Goal: Check status: Check status

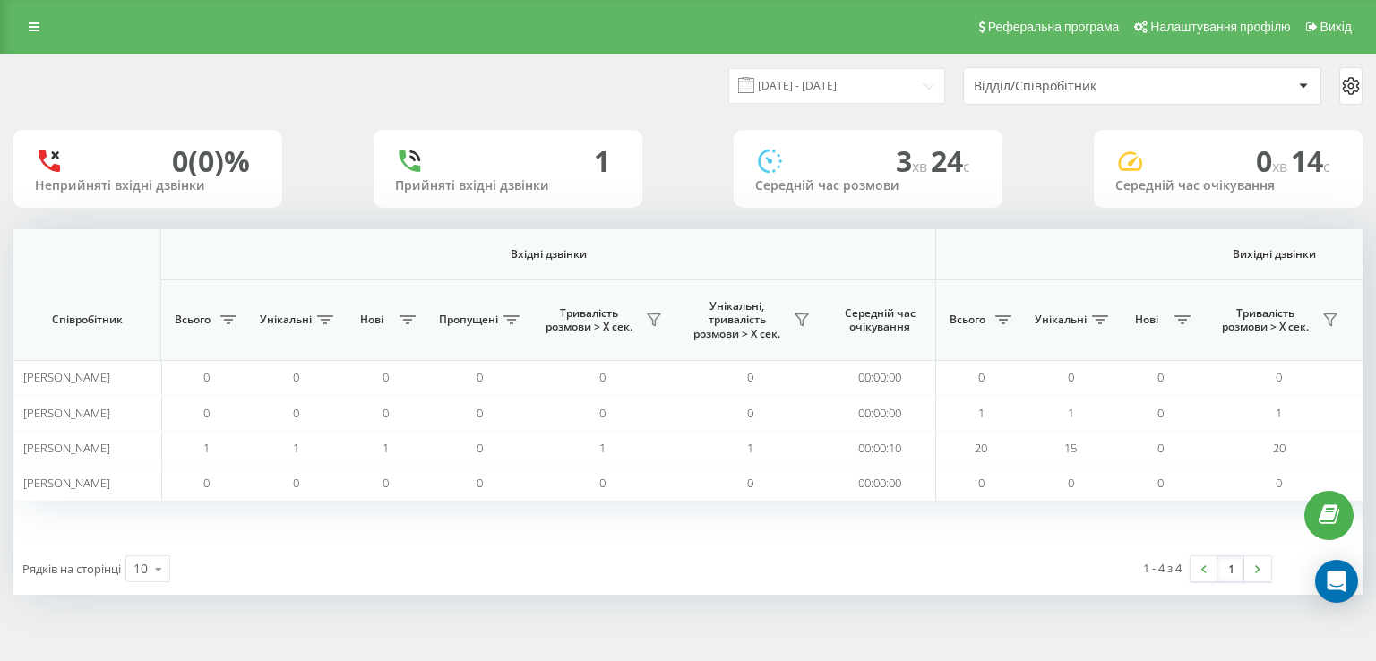
scroll to position [0, 1150]
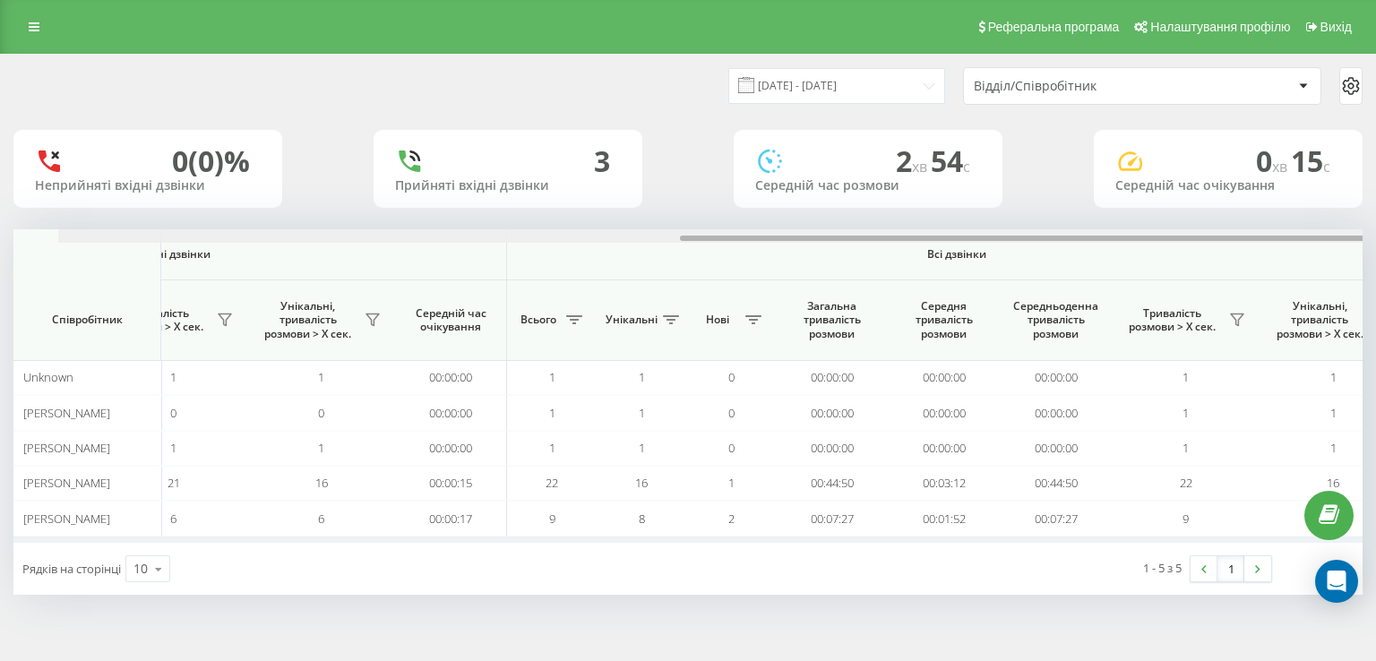
scroll to position [0, 1150]
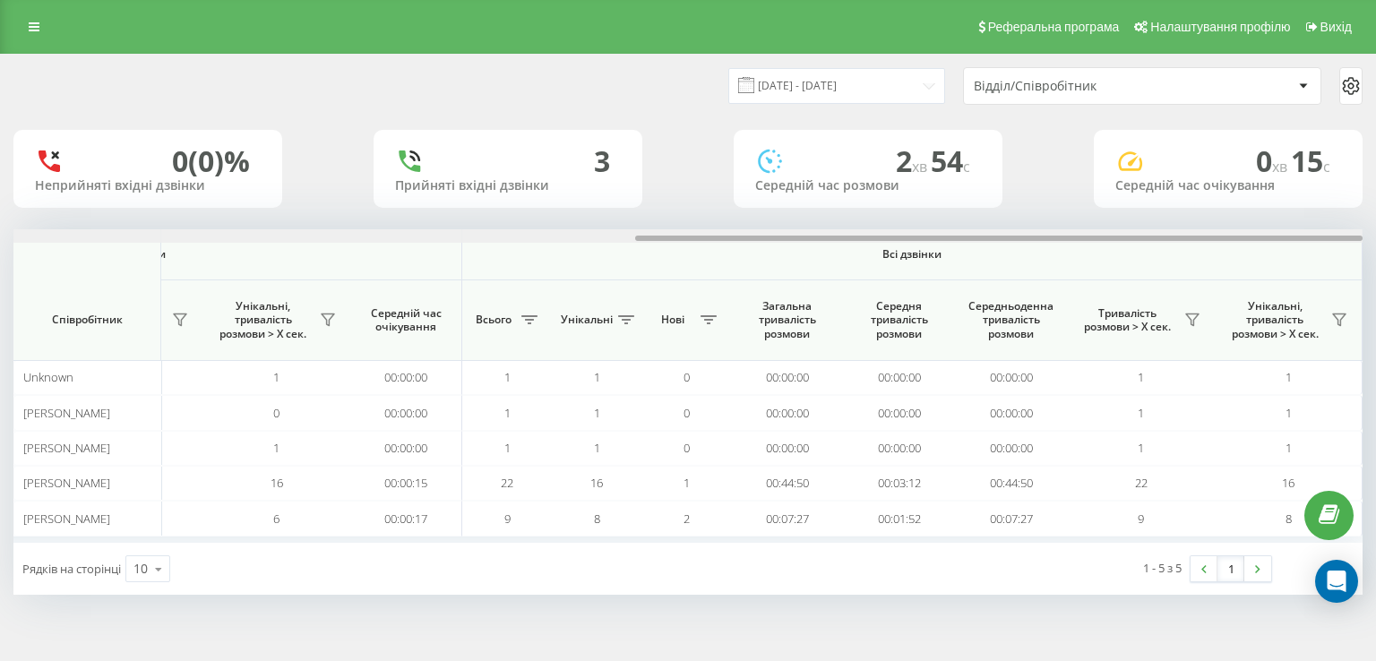
drag, startPoint x: 477, startPoint y: 236, endPoint x: 1226, endPoint y: 270, distance: 749.6
click at [1226, 270] on div "Вхідні дзвінки Вихідні дзвінки Всі дзвінки Співробітник Всього Унікальні Нові П…" at bounding box center [687, 385] width 1349 height 313
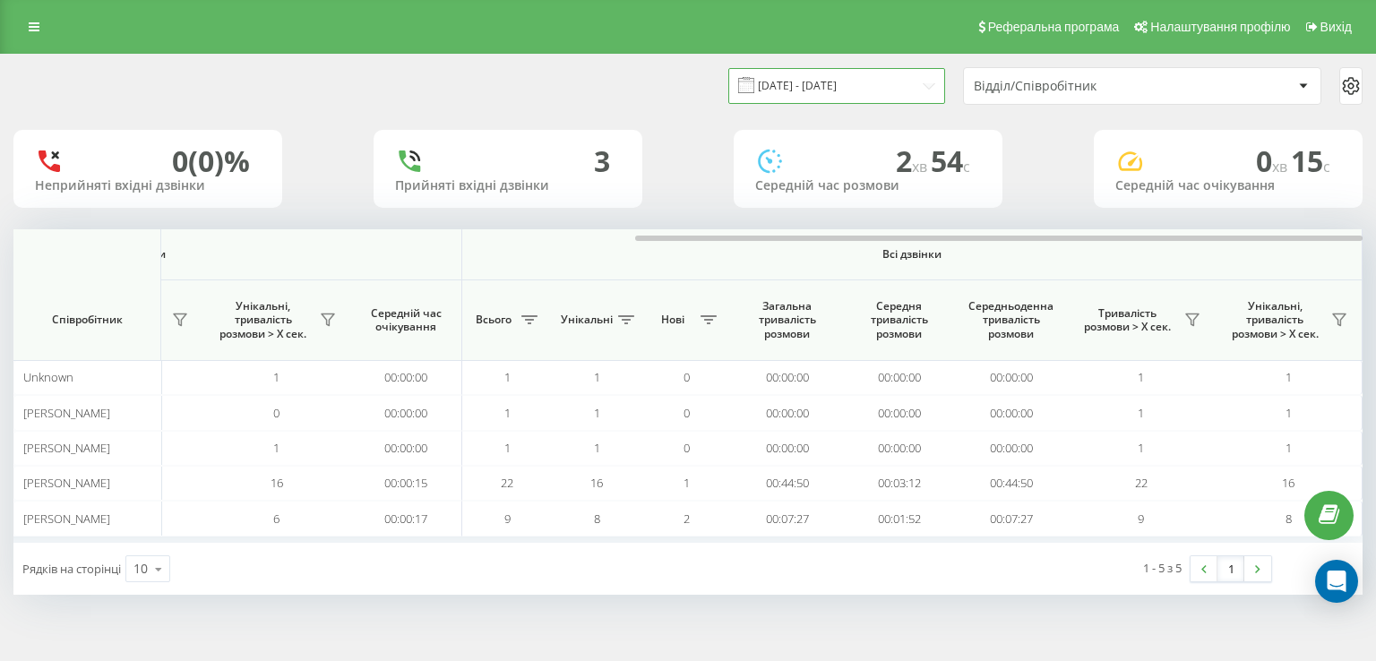
click at [773, 88] on input "[DATE] - [DATE]" at bounding box center [836, 85] width 217 height 35
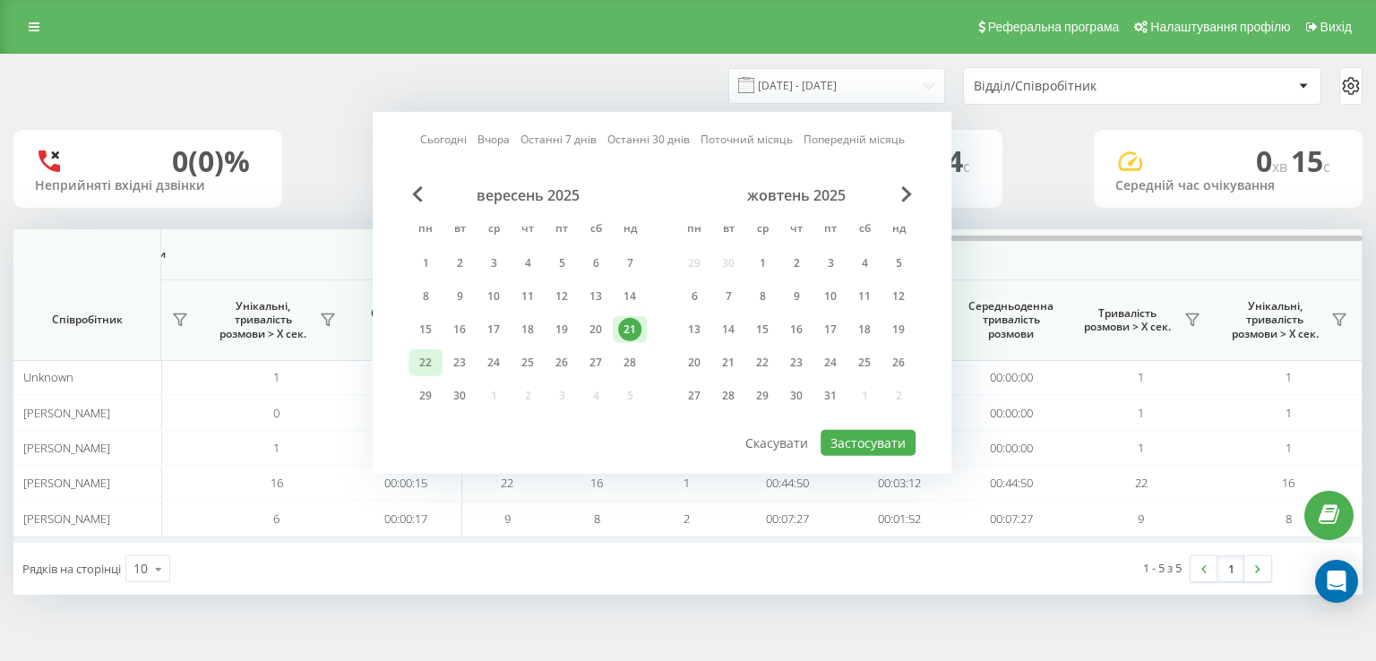
click at [429, 359] on div "22" at bounding box center [425, 362] width 23 height 23
click at [887, 458] on div "Сьогодні Вчора Останні 7 днів Останні 30 днів Поточний місяць Попередній місяць…" at bounding box center [662, 293] width 579 height 362
click at [848, 434] on button "Застосувати" at bounding box center [867, 443] width 95 height 26
type input "[DATE] - [DATE]"
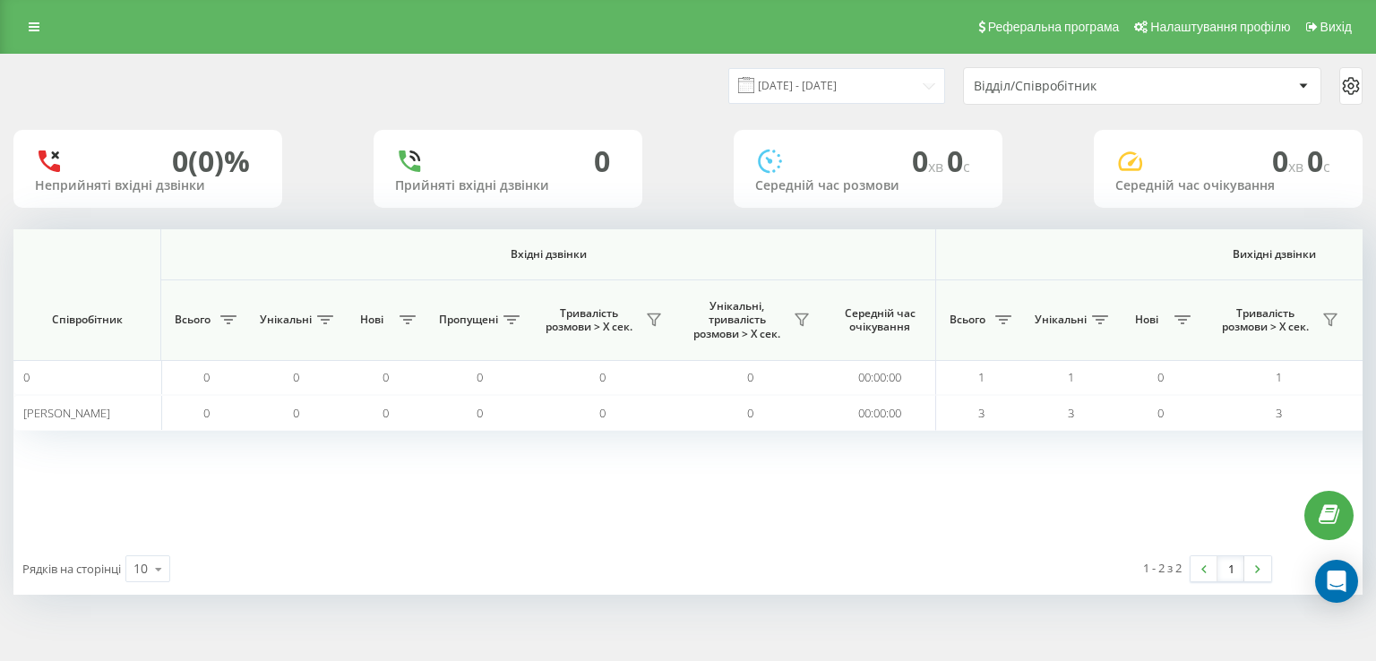
scroll to position [0, 1150]
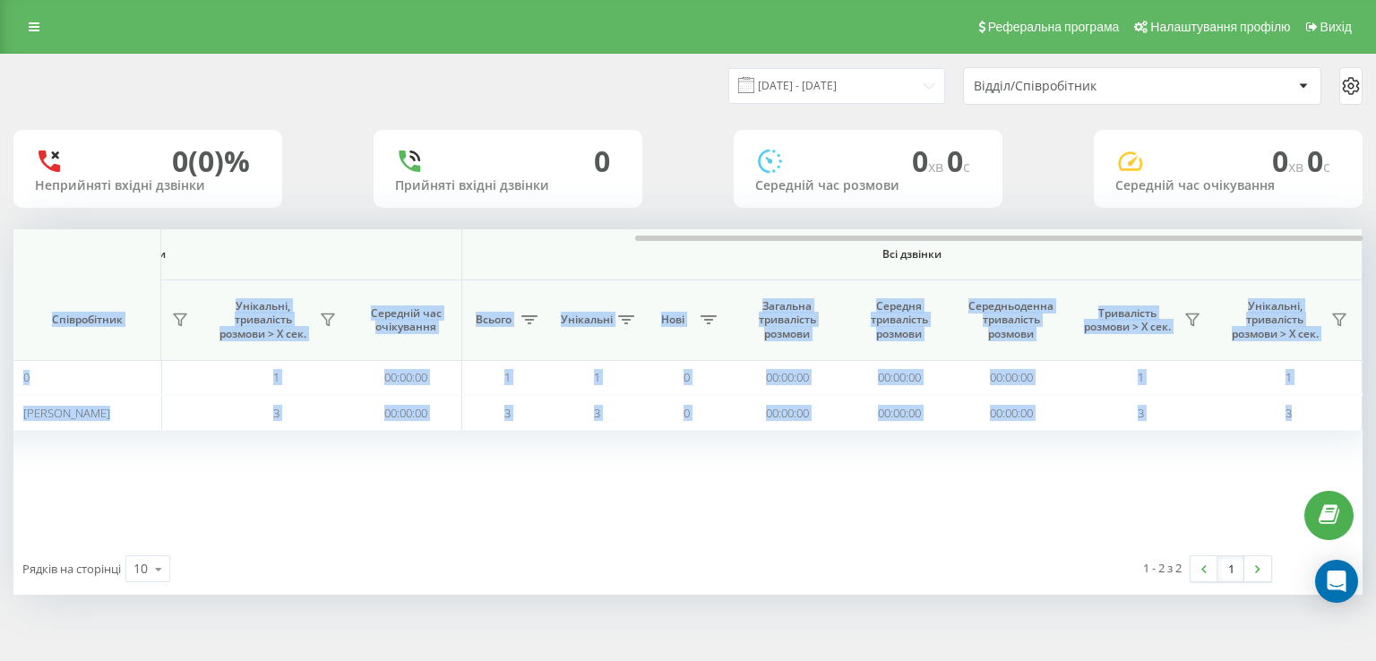
drag, startPoint x: 509, startPoint y: 234, endPoint x: 995, endPoint y: 251, distance: 486.6
click at [995, 251] on div "Вхідні дзвінки Вихідні дзвінки Всі дзвінки Співробітник Всього Унікальні Нові П…" at bounding box center [687, 385] width 1349 height 313
click at [957, 255] on span "Всі дзвінки" at bounding box center [912, 254] width 794 height 14
